Goal: Check status: Check status

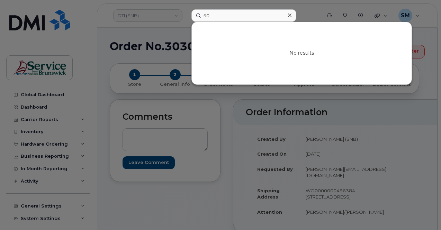
type input "5"
type input "V"
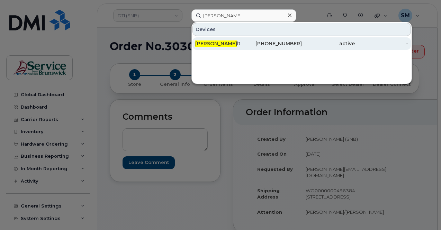
type input "Gaylon Morneau"
click at [276, 42] on div "[PHONE_NUMBER]" at bounding box center [274, 43] width 53 height 7
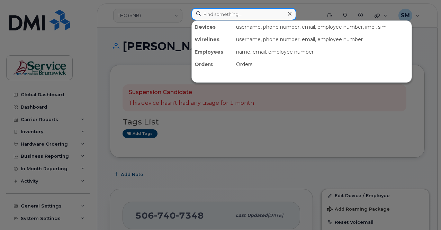
paste input "[PERSON_NAME]"
click at [230, 12] on input "[PERSON_NAME]" at bounding box center [243, 14] width 105 height 12
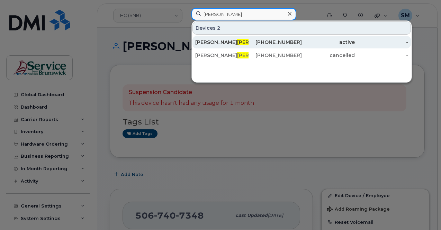
type input "[PERSON_NAME]"
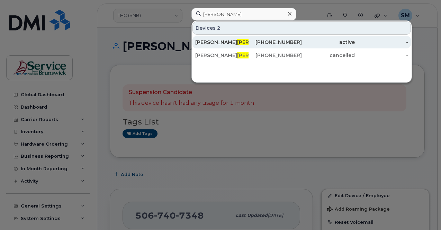
click at [250, 40] on div "506-740-7348" at bounding box center [274, 42] width 53 height 7
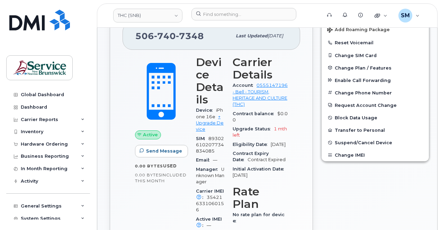
scroll to position [200, 0]
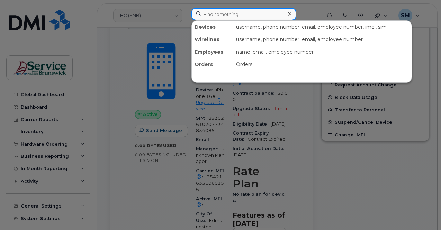
click at [212, 13] on input at bounding box center [243, 14] width 105 height 12
paste input "35421633106156"
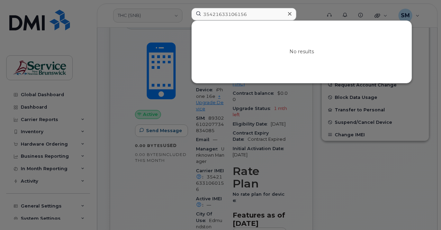
click at [147, 201] on div at bounding box center [220, 115] width 441 height 230
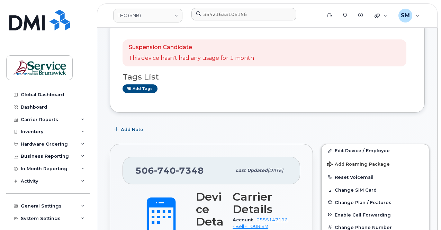
scroll to position [25, 0]
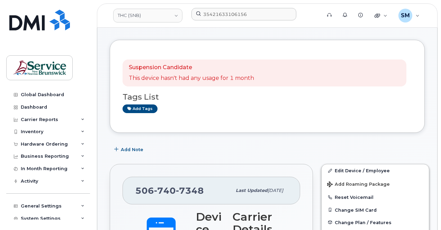
click at [187, 67] on p "Suspension Candidate" at bounding box center [191, 68] width 125 height 8
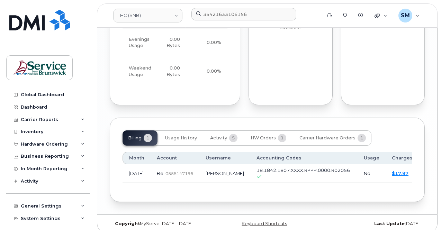
scroll to position [756, 0]
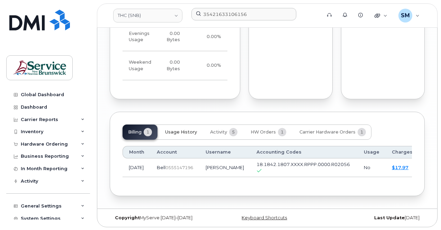
click at [194, 129] on span "Usage History" at bounding box center [181, 132] width 32 height 6
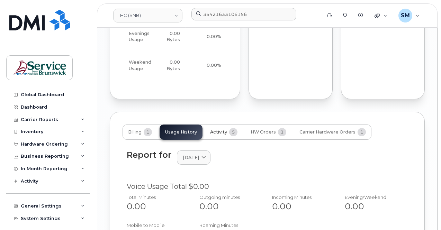
click at [229, 128] on button "Activity 5" at bounding box center [223, 131] width 38 height 15
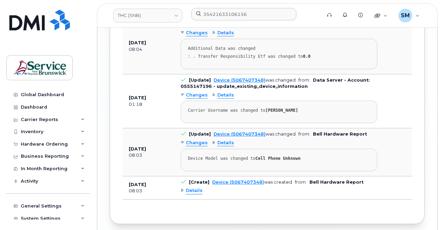
scroll to position [952, 0]
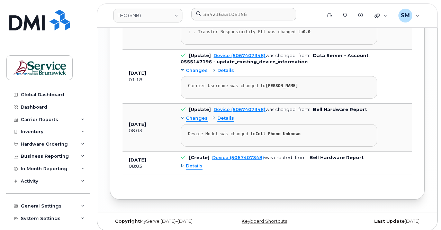
click at [218, 115] on span "Details" at bounding box center [225, 118] width 17 height 7
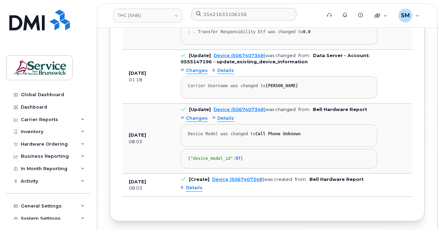
click at [218, 115] on span "Details" at bounding box center [225, 118] width 17 height 7
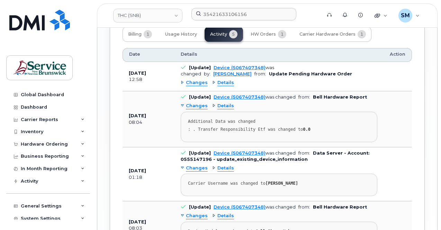
scroll to position [854, 0]
click at [227, 82] on span "Details" at bounding box center [225, 83] width 17 height 7
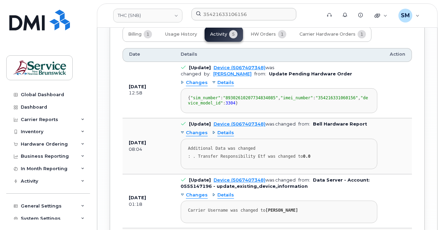
click at [227, 82] on span "Details" at bounding box center [225, 83] width 17 height 7
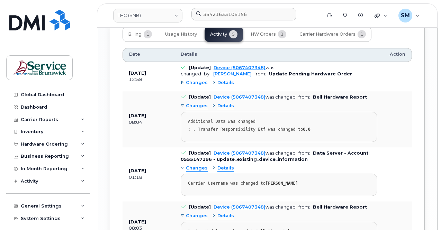
click at [196, 82] on span "Changes" at bounding box center [197, 83] width 22 height 7
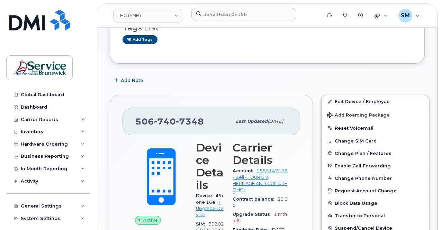
scroll to position [0, 0]
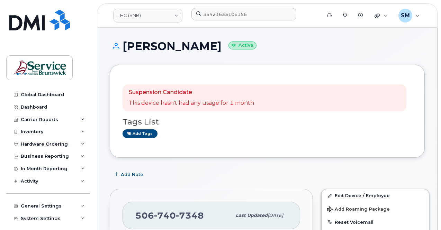
drag, startPoint x: 224, startPoint y: 49, endPoint x: 124, endPoint y: 47, distance: 99.3
click at [124, 47] on h1 "[PERSON_NAME] Active" at bounding box center [267, 46] width 315 height 12
copy h1 "[PERSON_NAME]"
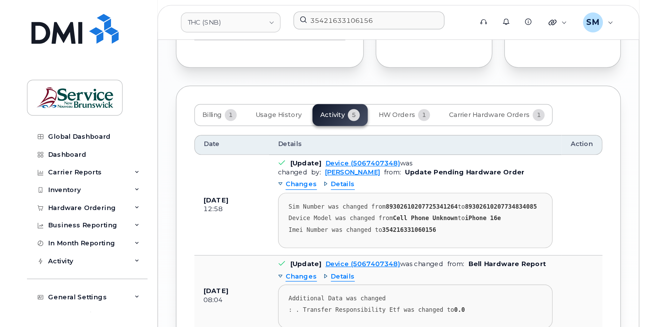
scroll to position [740, 0]
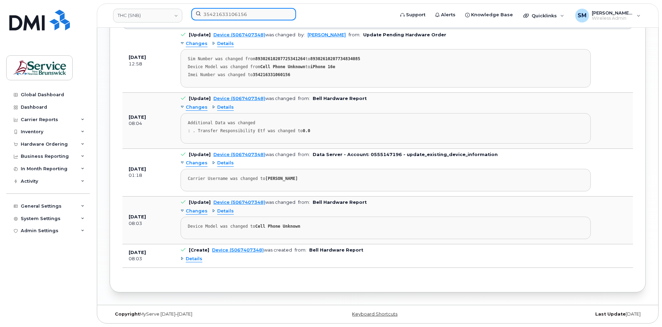
click at [238, 16] on input "35421633106156" at bounding box center [243, 14] width 105 height 12
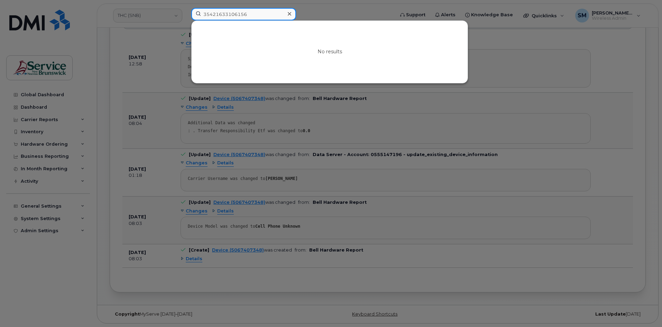
click at [238, 16] on input "35421633106156" at bounding box center [243, 14] width 105 height 12
paste input "0036"
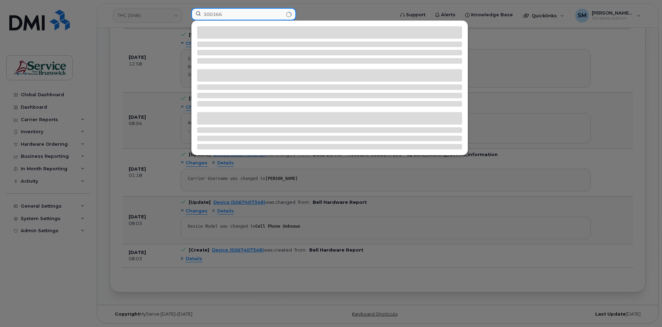
type input "300366"
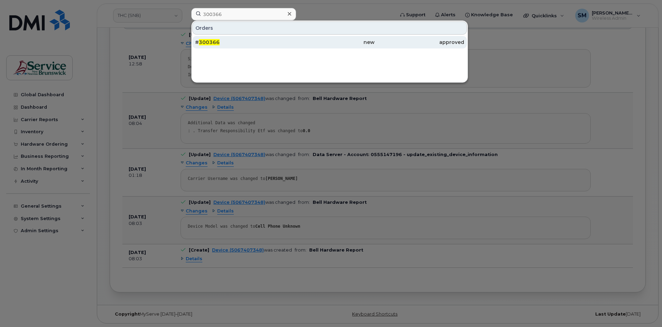
click at [274, 41] on div "# 300366" at bounding box center [240, 42] width 90 height 7
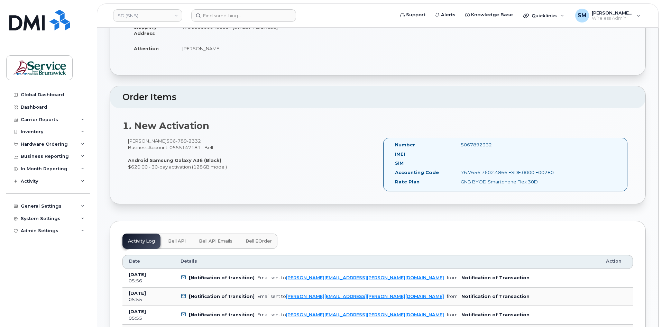
scroll to position [138, 0]
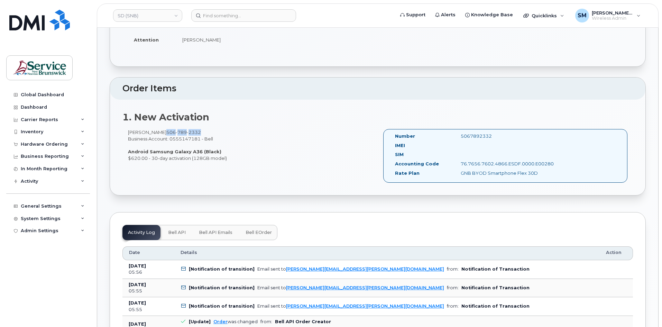
drag, startPoint x: 213, startPoint y: 133, endPoint x: 176, endPoint y: 133, distance: 37.0
click at [176, 133] on div "Jean-Raphaël Lavoie 506 789 2332 Business Account: 0555147181 - Bell Android Sa…" at bounding box center [249, 145] width 255 height 32
copy span "506 789 2332"
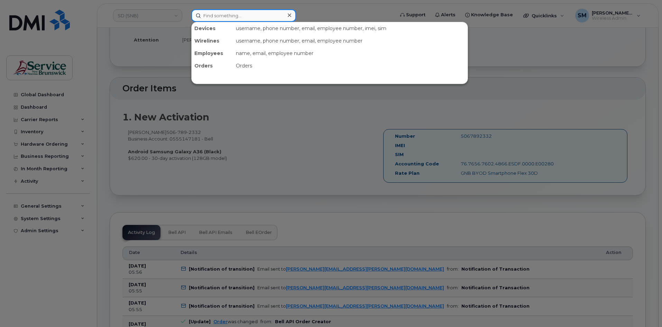
click at [217, 20] on input at bounding box center [243, 15] width 105 height 12
paste input "5067892332"
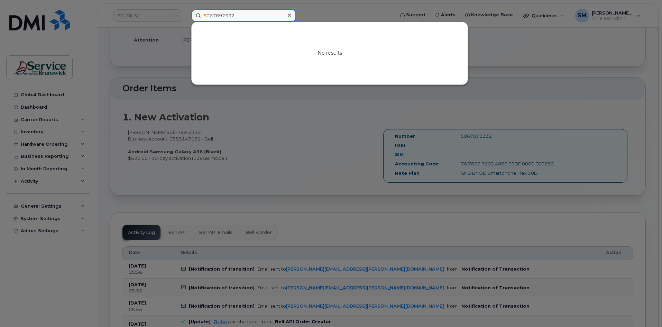
type input "5067892332"
click at [274, 127] on div at bounding box center [331, 163] width 662 height 327
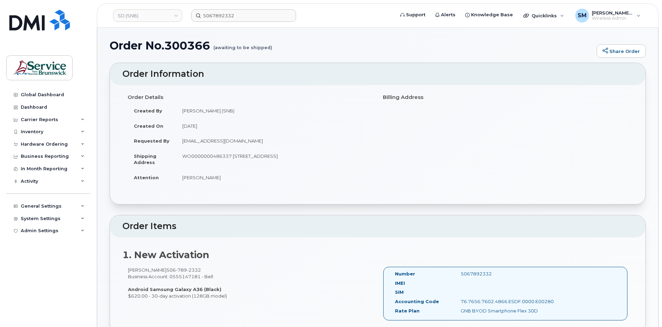
scroll to position [0, 0]
click at [190, 48] on h1 "Order No.300366 (awaiting to be shipped)" at bounding box center [351, 46] width 483 height 12
copy h1 "300366"
